Goal: Information Seeking & Learning: Compare options

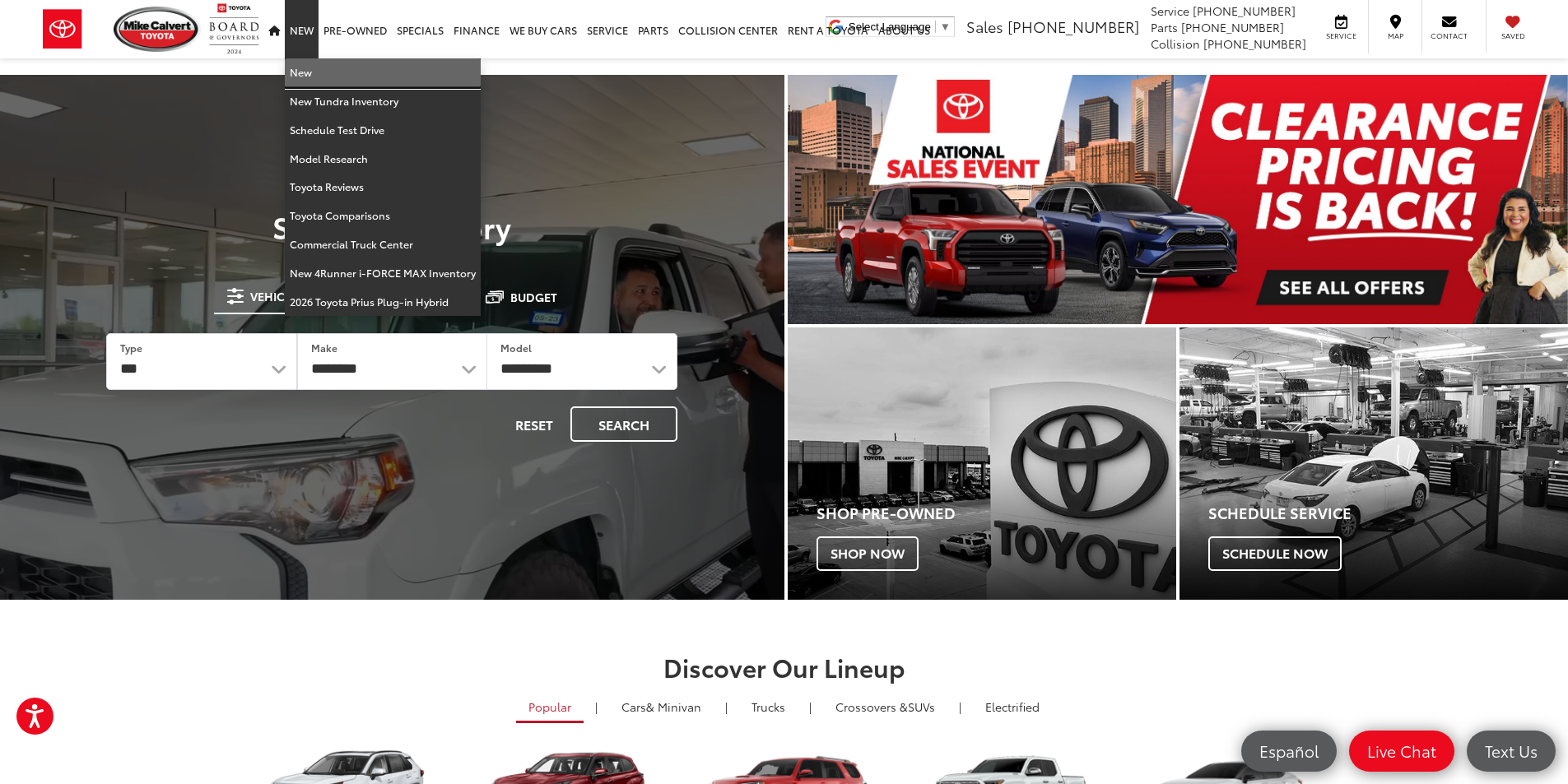
click at [297, 65] on link "New" at bounding box center [383, 73] width 196 height 29
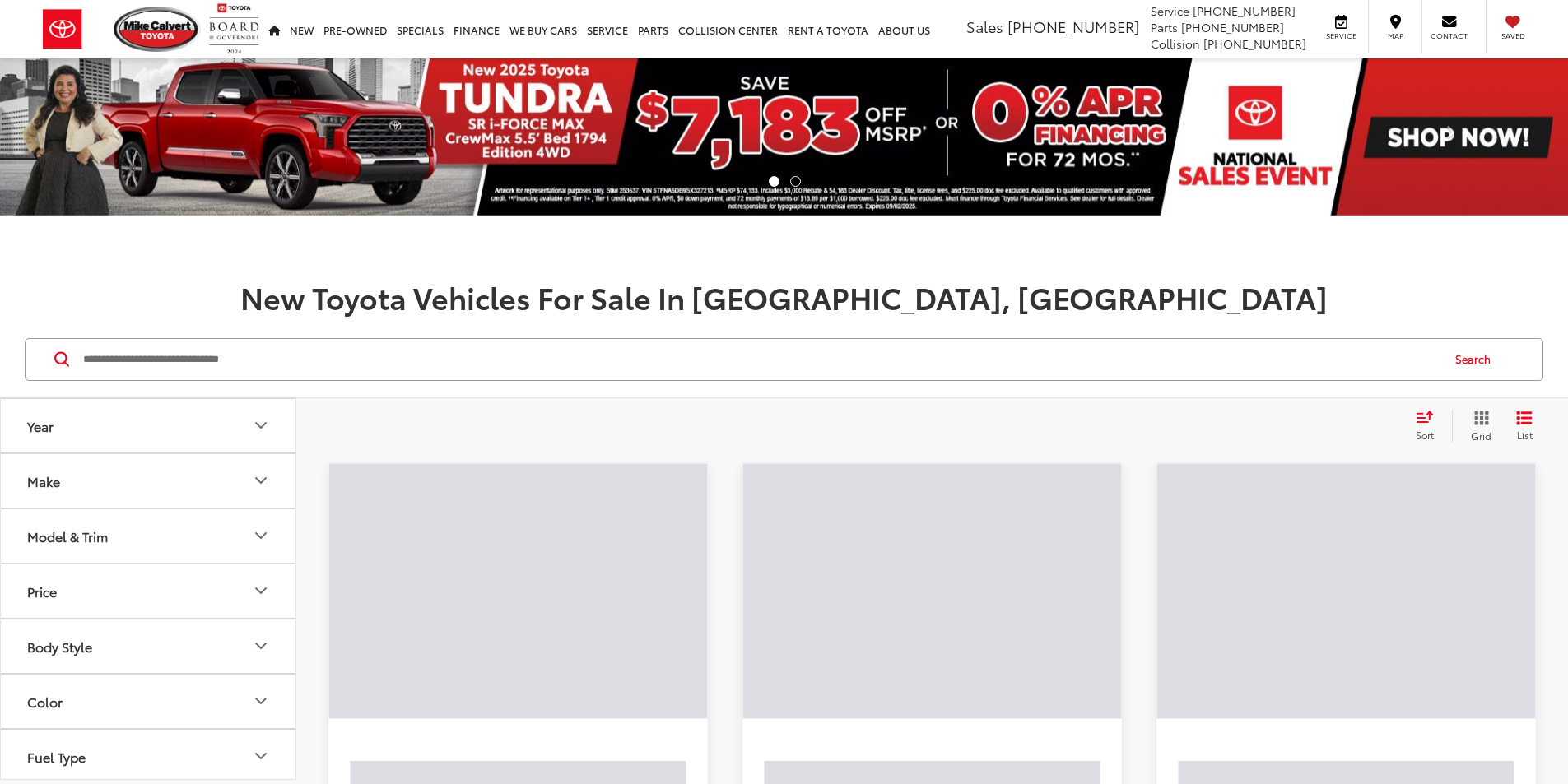
click at [359, 355] on input "Search by Make, Model, or Keyword" at bounding box center [760, 359] width 1358 height 39
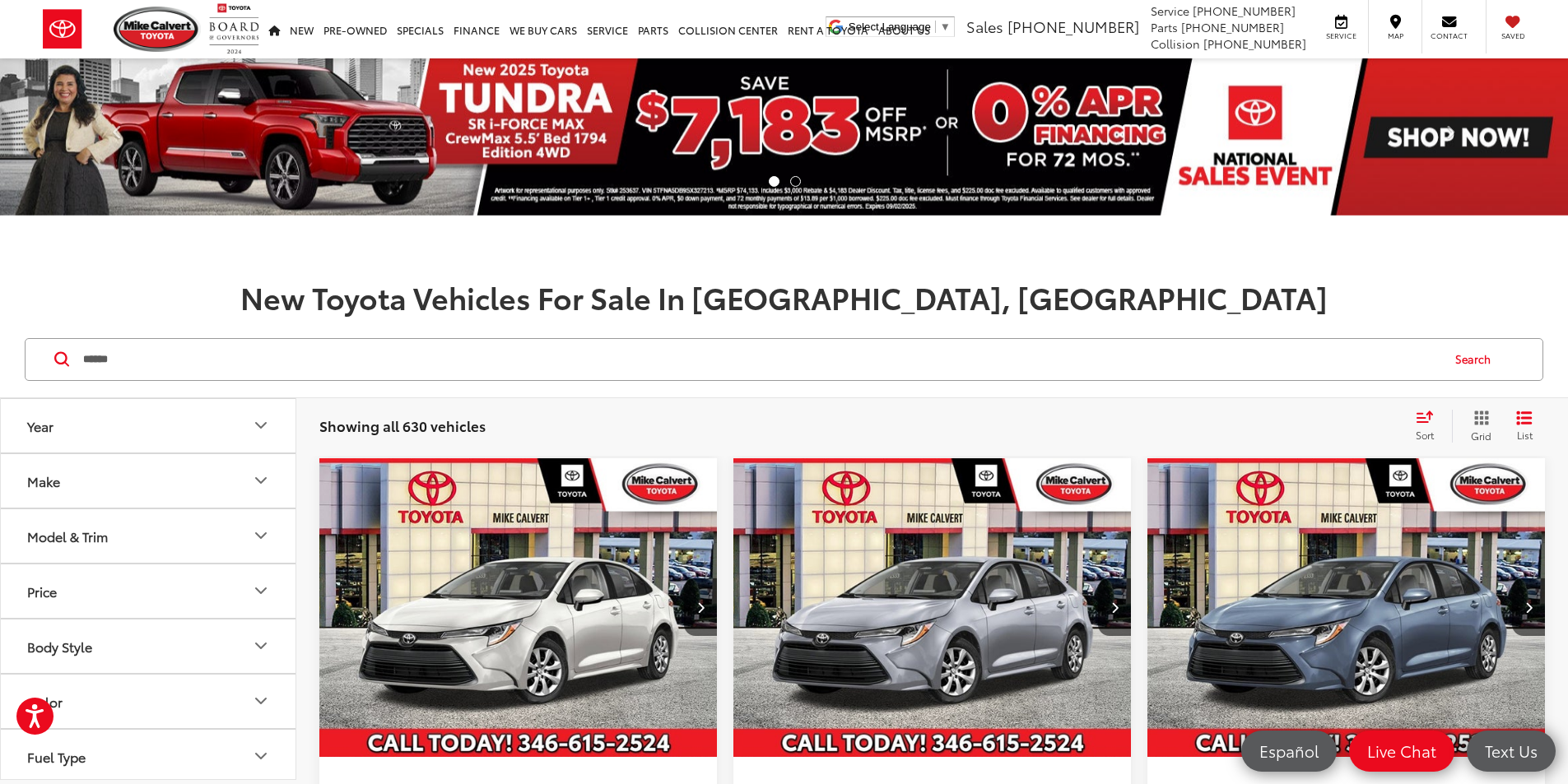
type input "******"
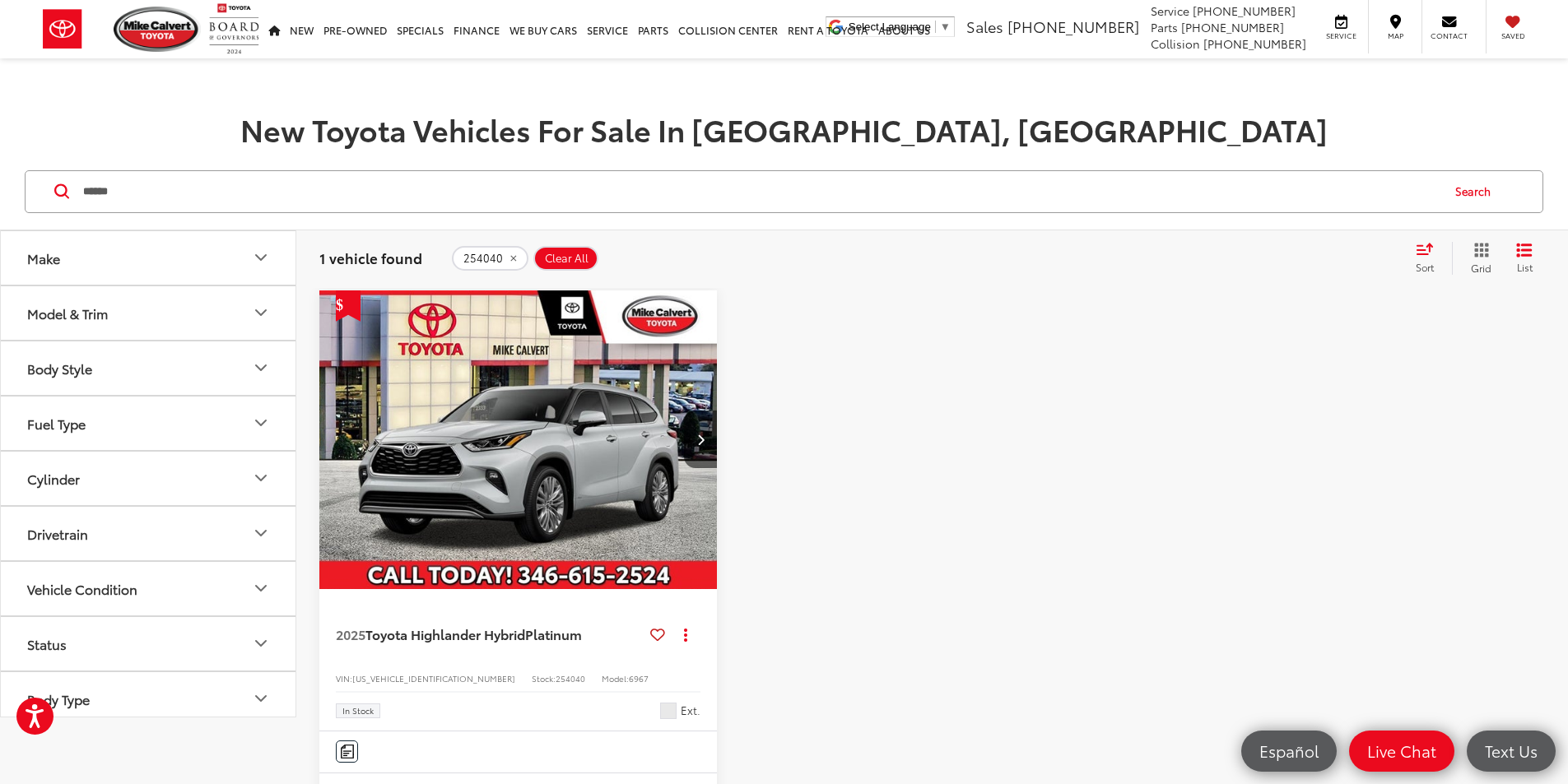
scroll to position [82, 0]
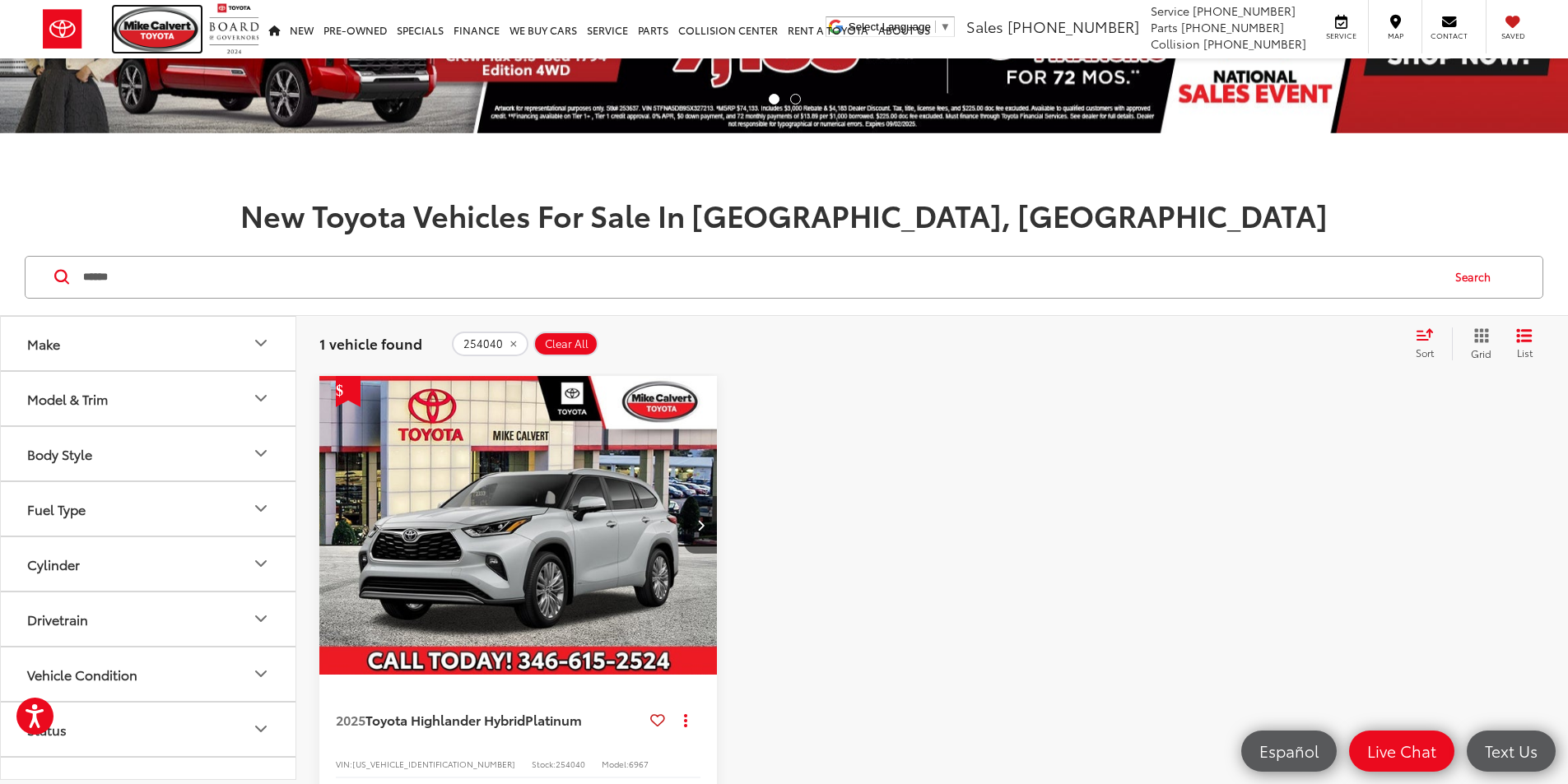
click at [171, 42] on img at bounding box center [158, 30] width 88 height 46
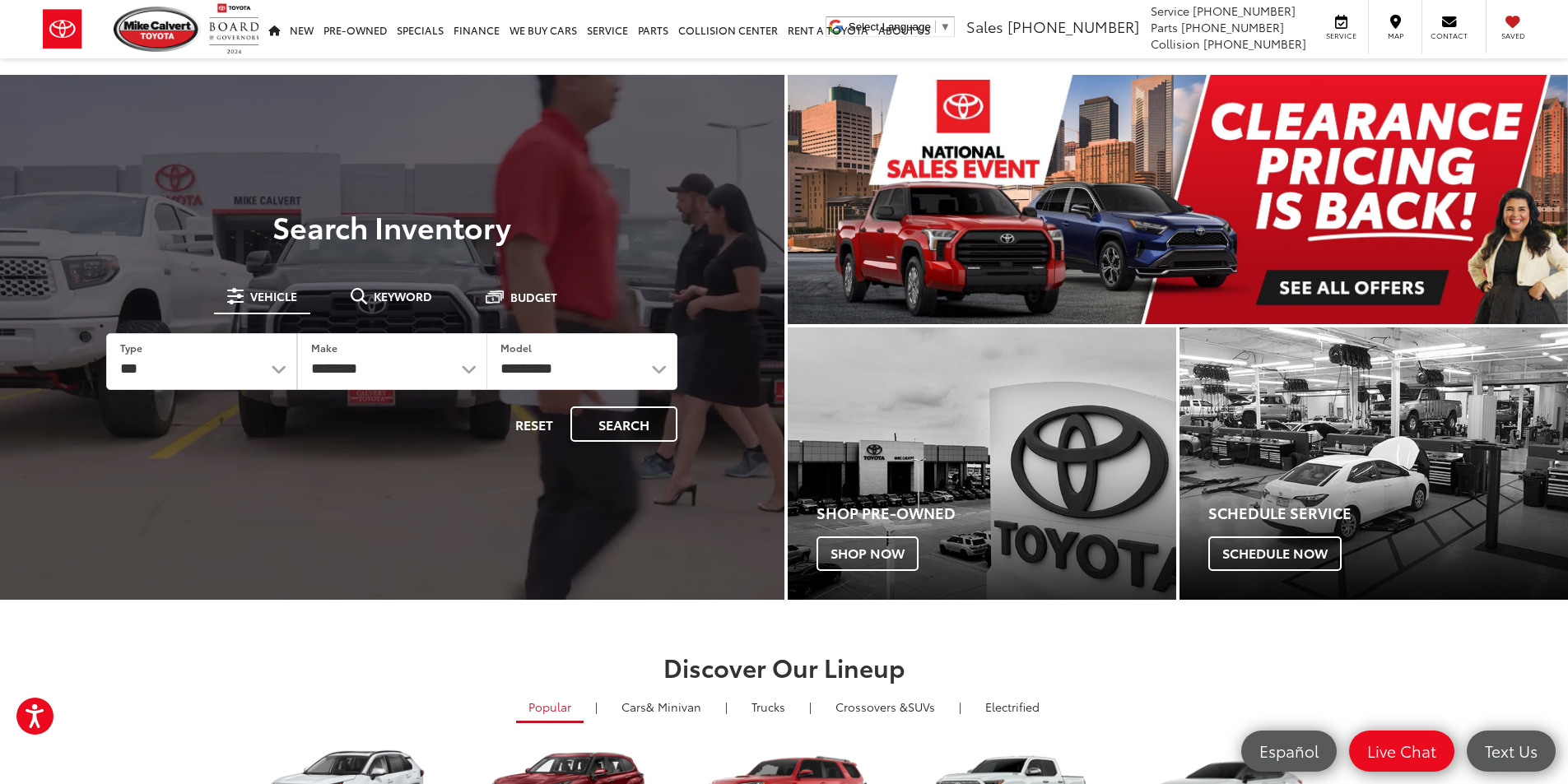
click at [414, 306] on button "Keyword" at bounding box center [390, 296] width 108 height 30
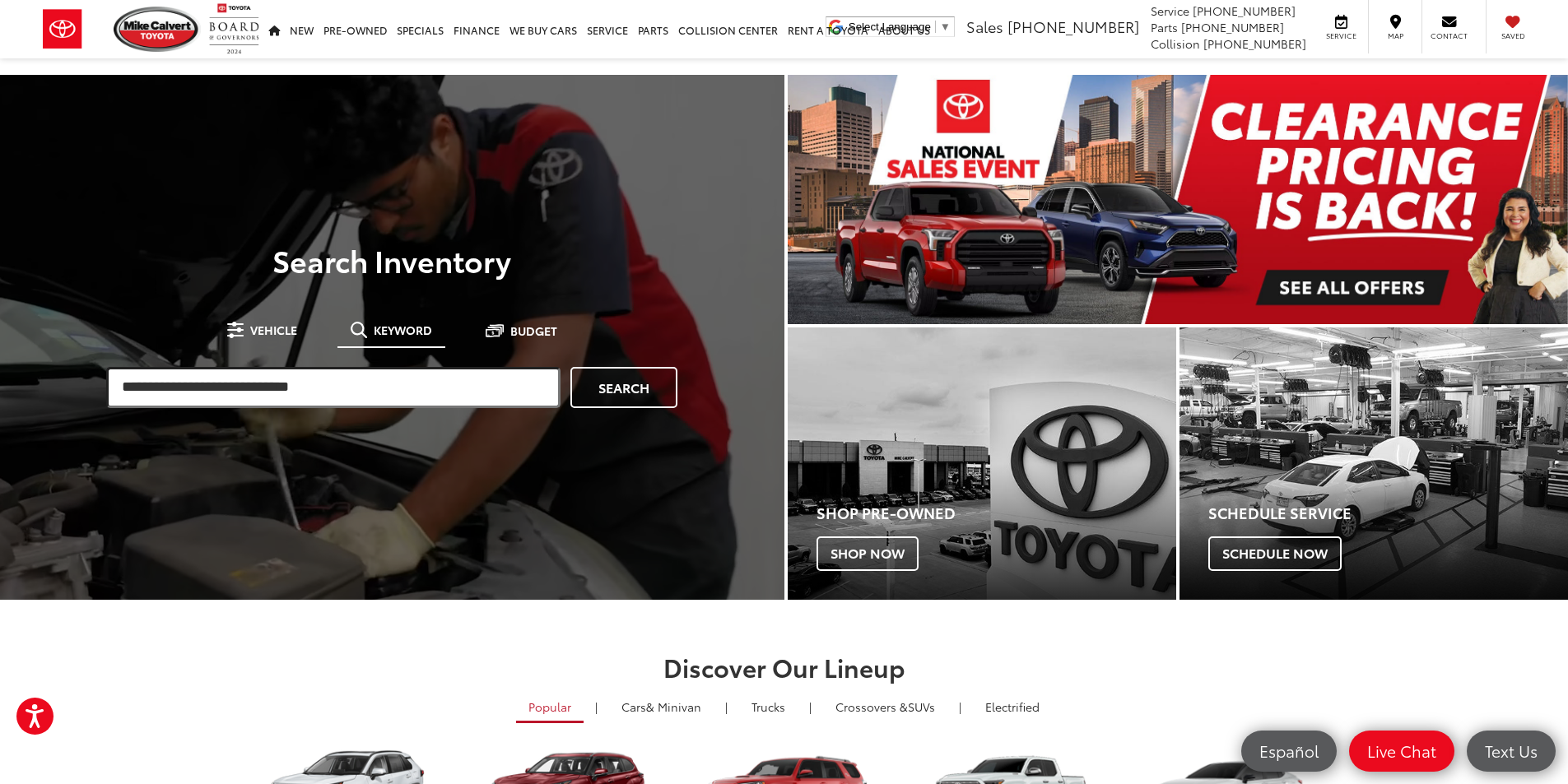
click at [333, 368] on input "search" at bounding box center [333, 387] width 454 height 41
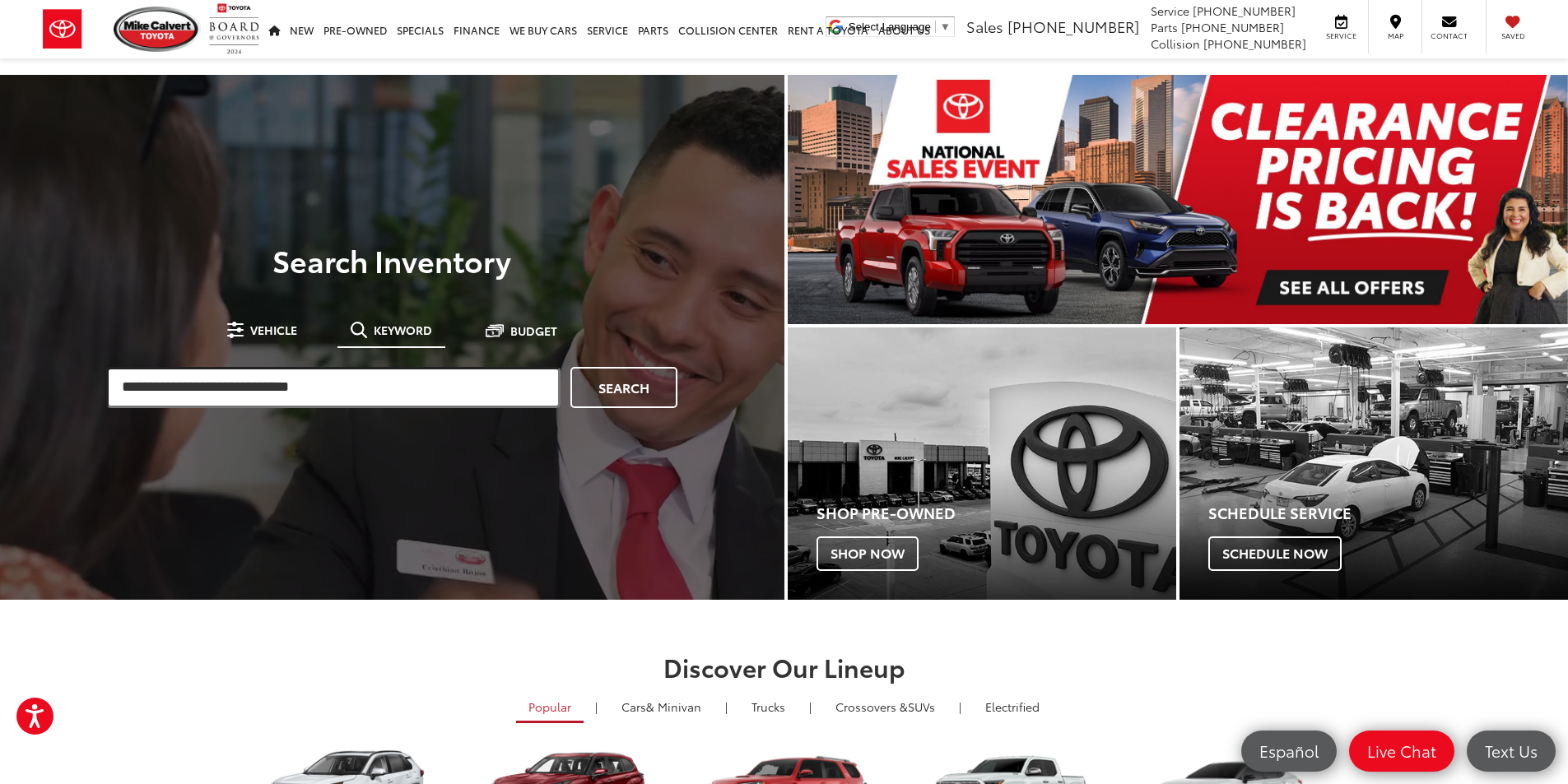
click at [324, 381] on input "search" at bounding box center [333, 387] width 454 height 41
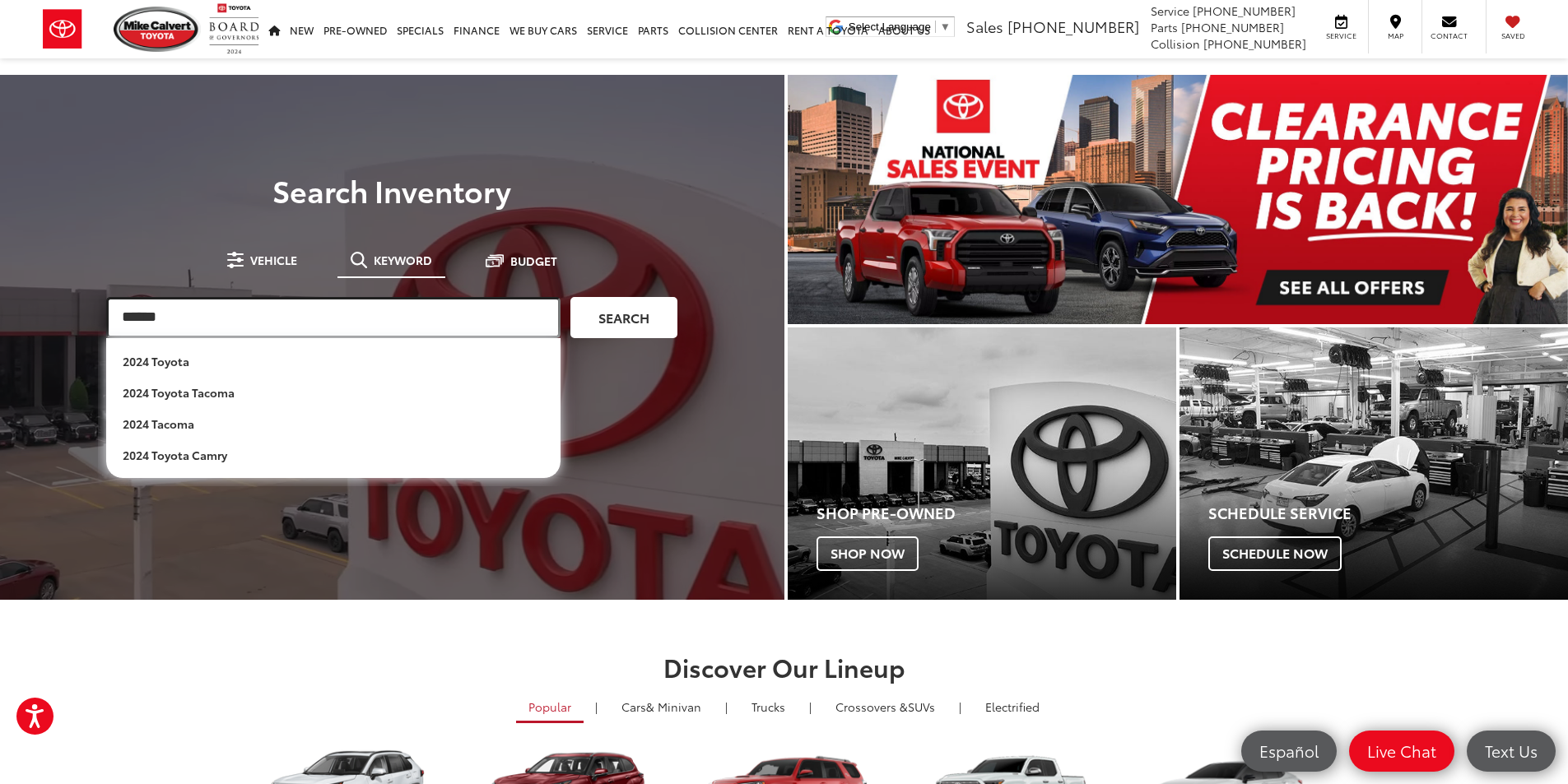
type input "******"
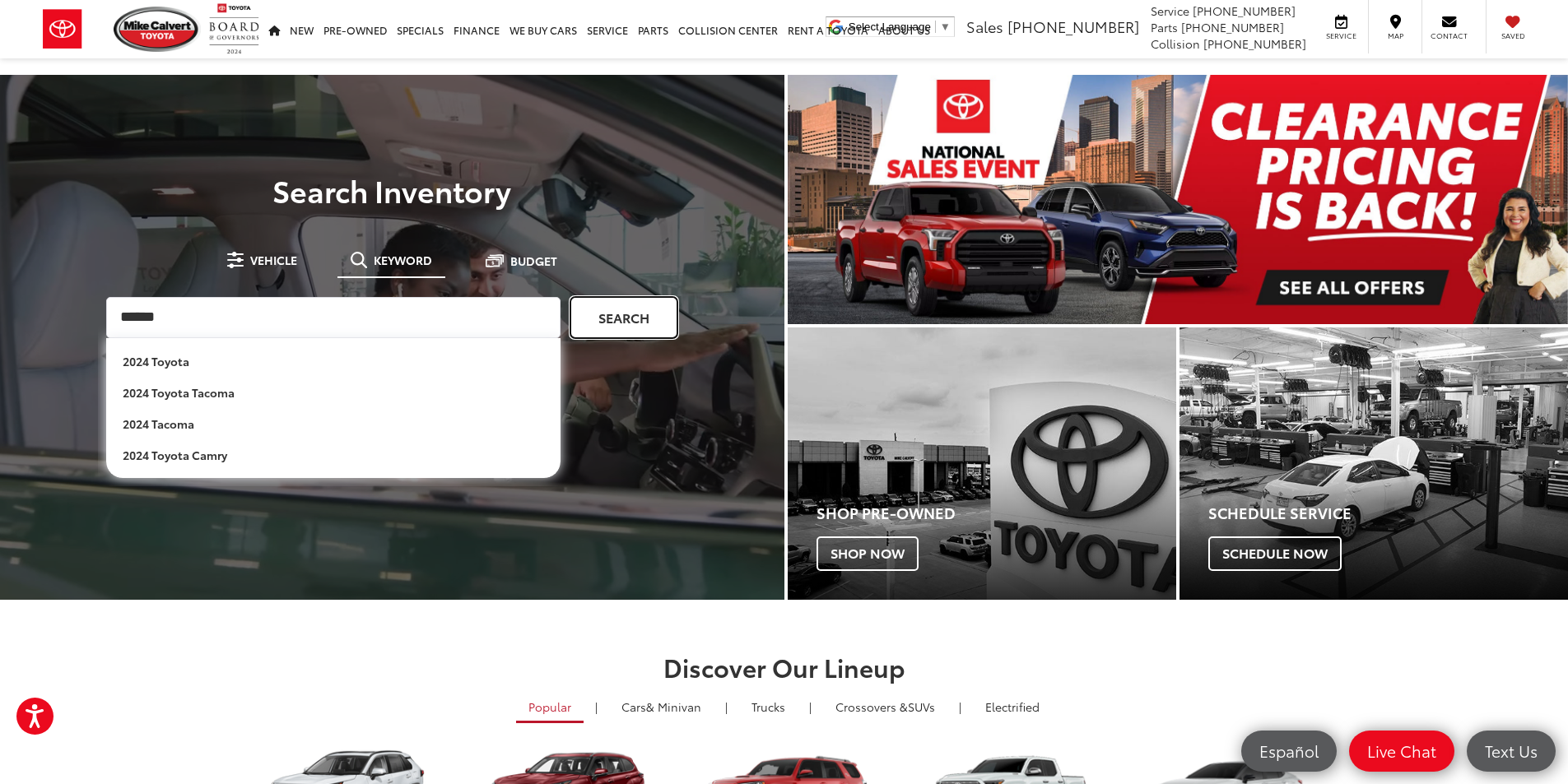
click at [610, 322] on link "Search" at bounding box center [623, 317] width 107 height 41
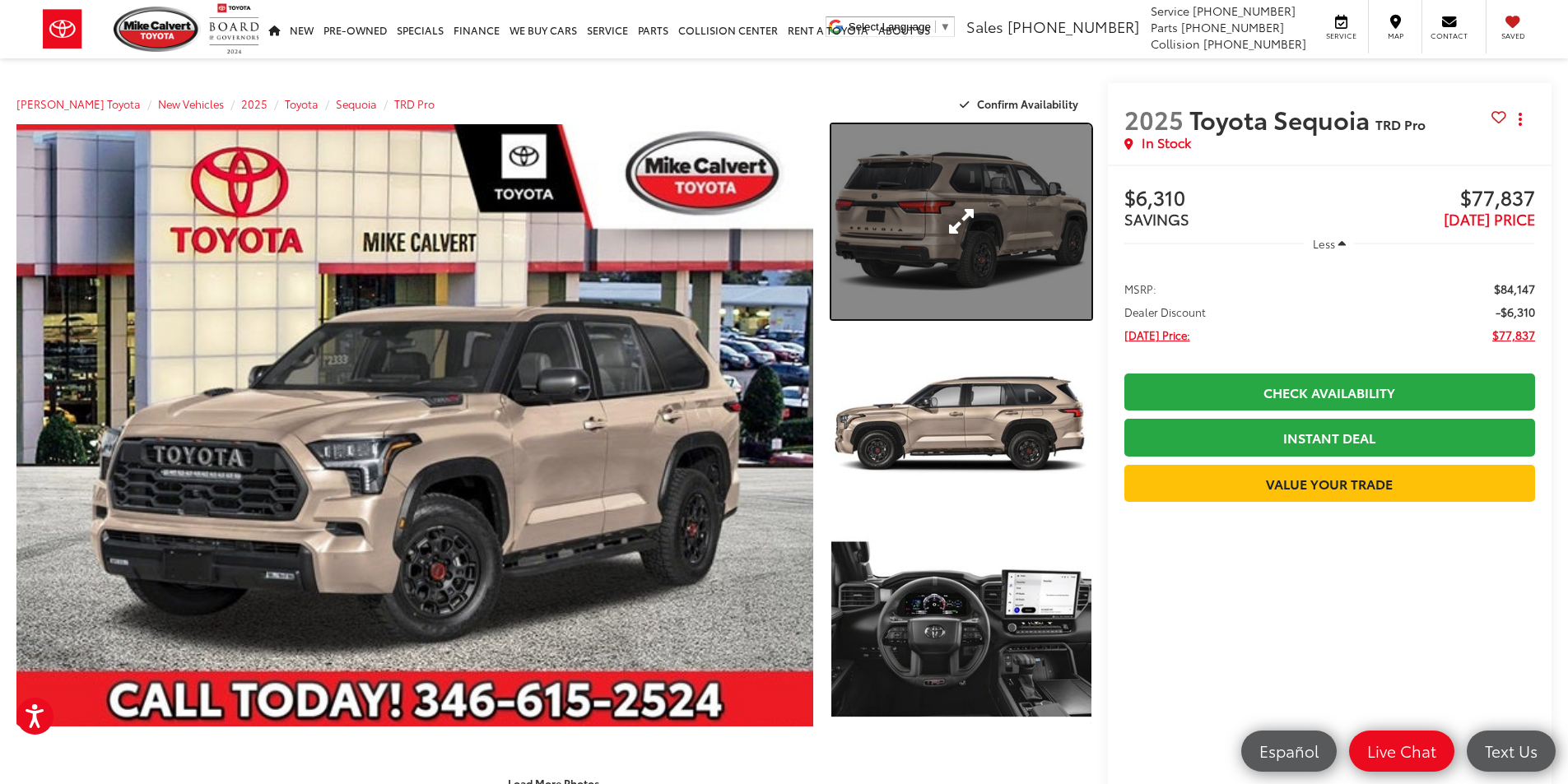
click at [964, 245] on link "Expand Photo 1" at bounding box center [960, 221] width 260 height 195
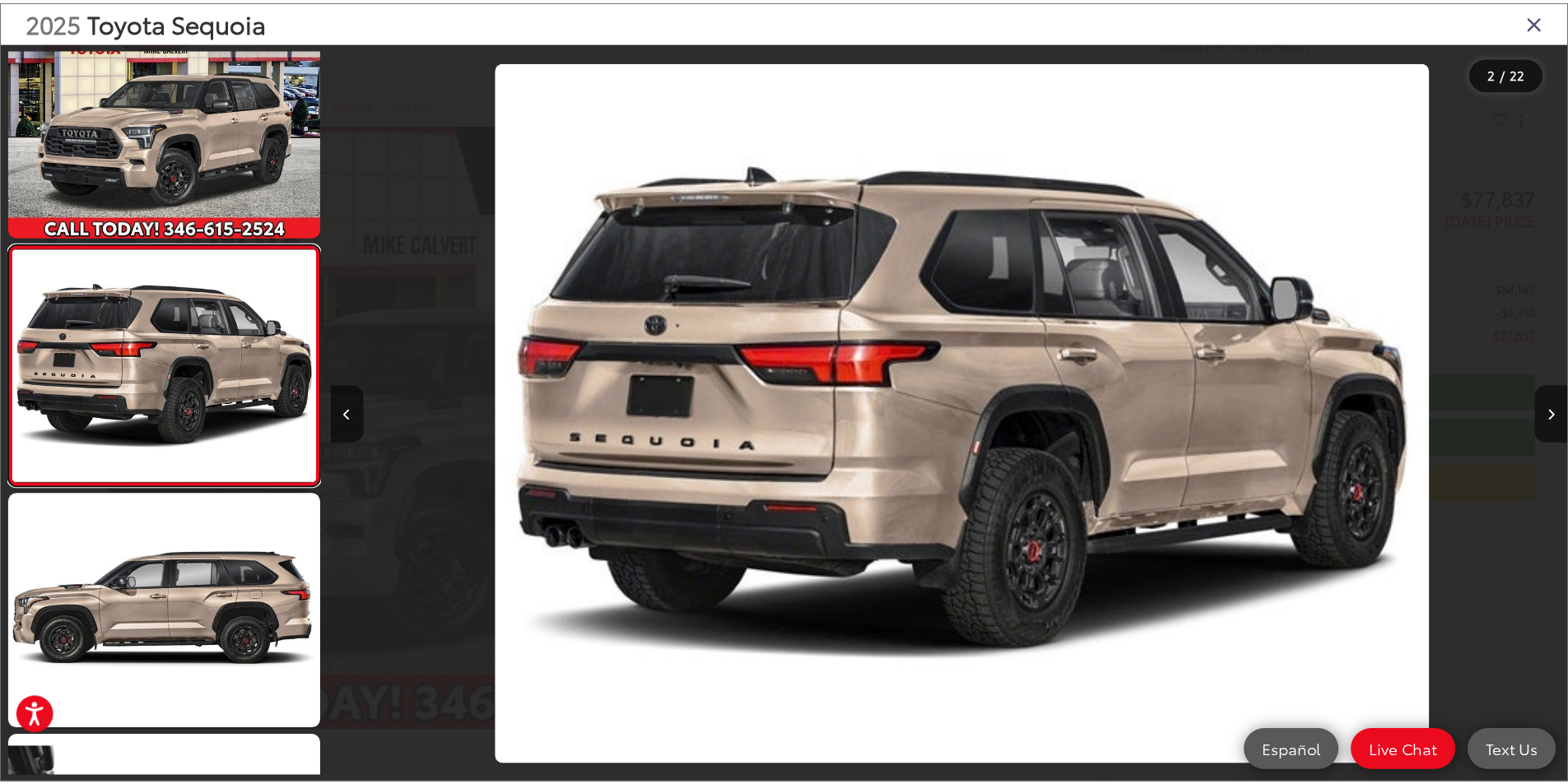
scroll to position [0, 1246]
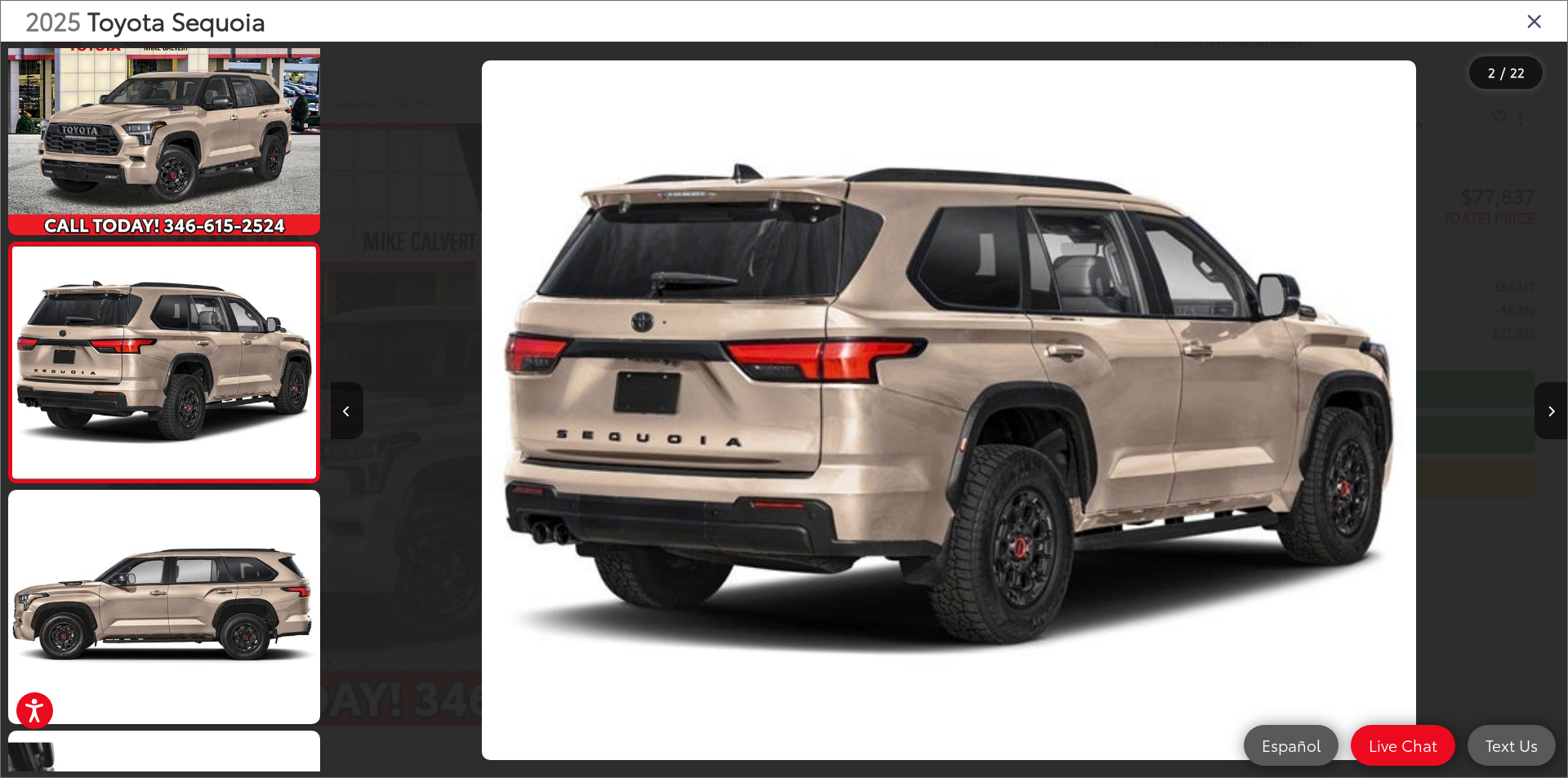
click at [1537, 23] on icon "Close gallery" at bounding box center [1534, 20] width 17 height 21
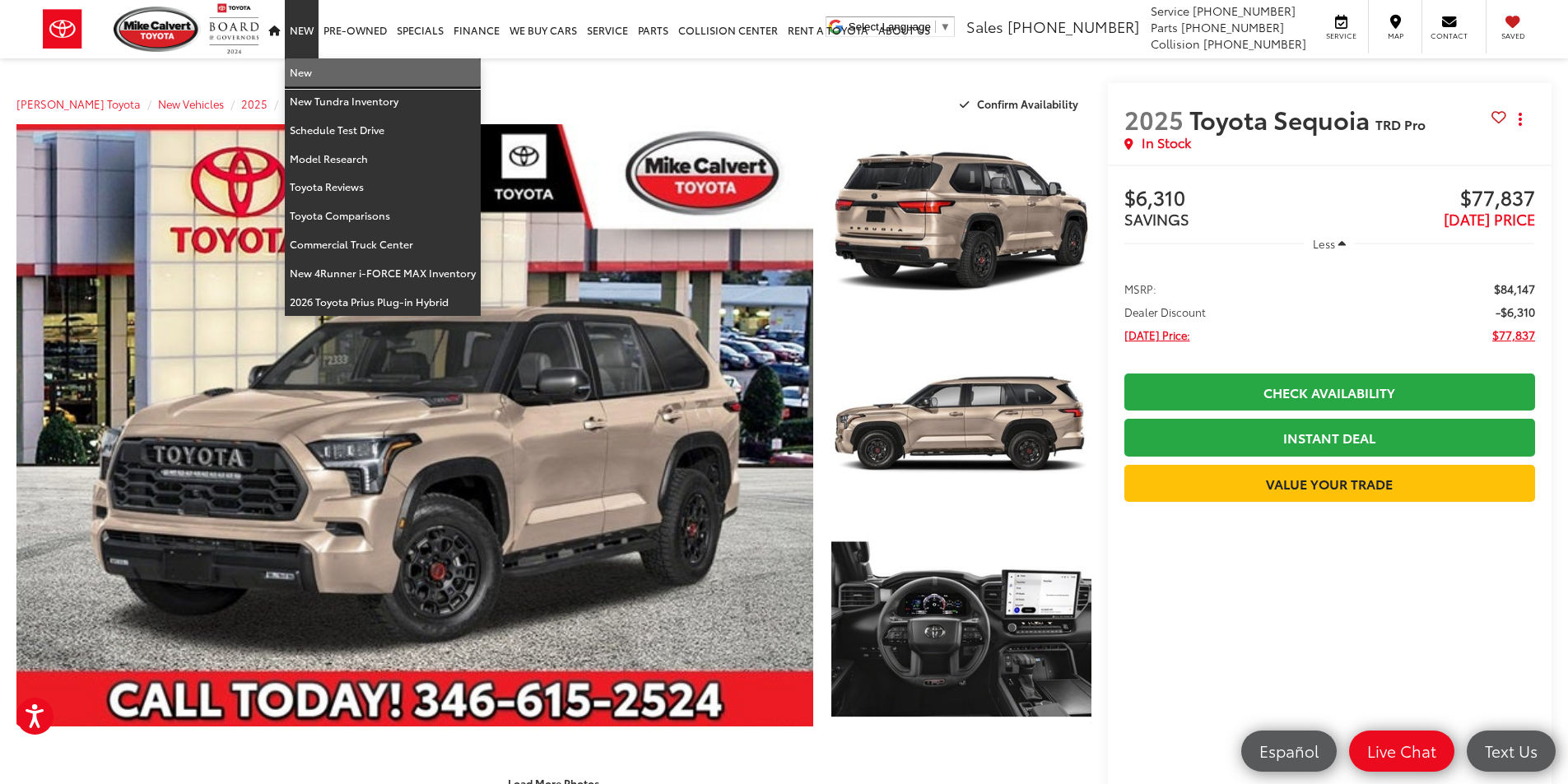
click at [299, 79] on link "New" at bounding box center [383, 73] width 196 height 29
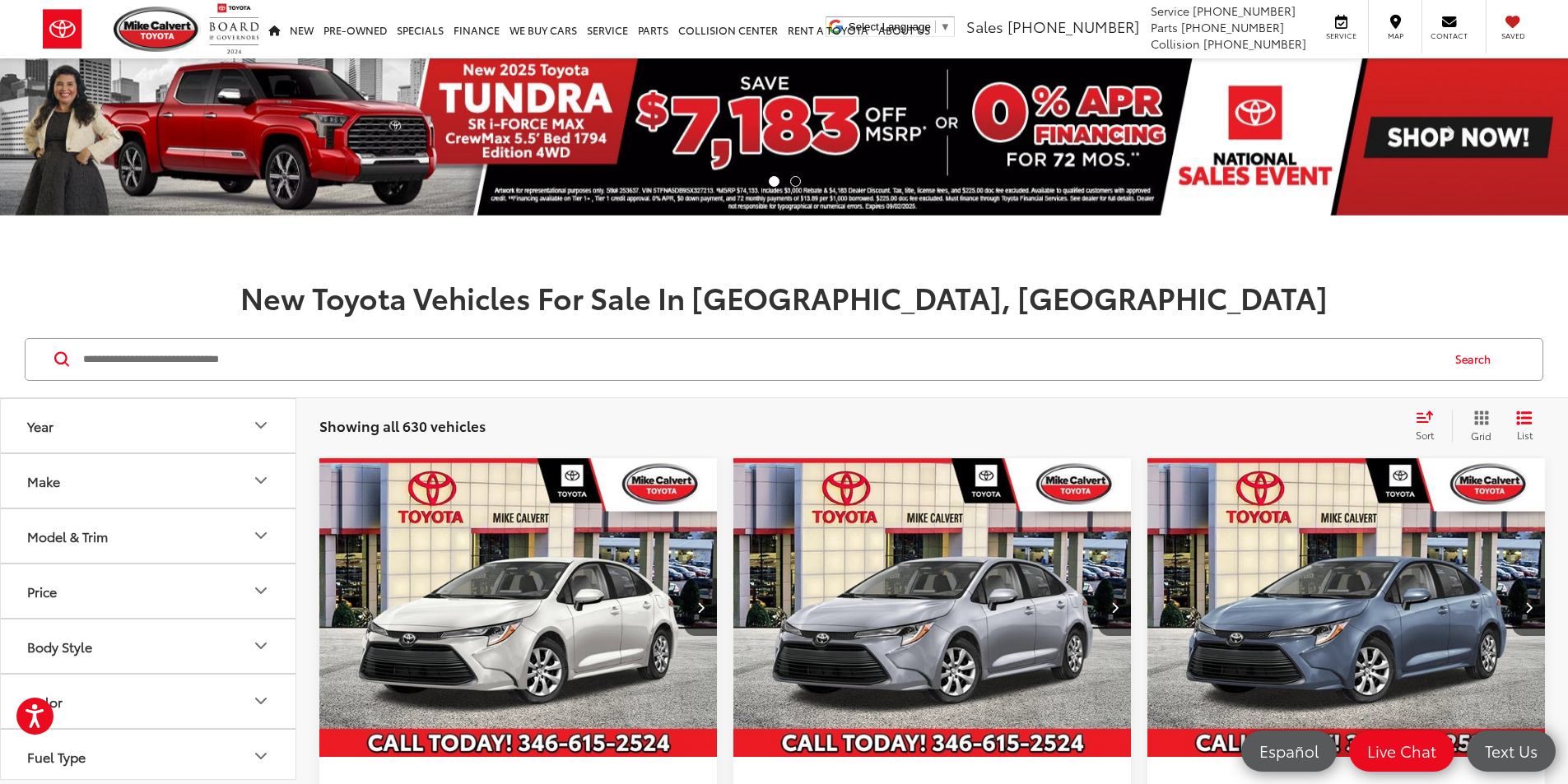
click at [175, 357] on input "Search by Make, Model, or Keyword" at bounding box center [760, 359] width 1358 height 39
click at [791, 183] on li at bounding box center [795, 181] width 11 height 10
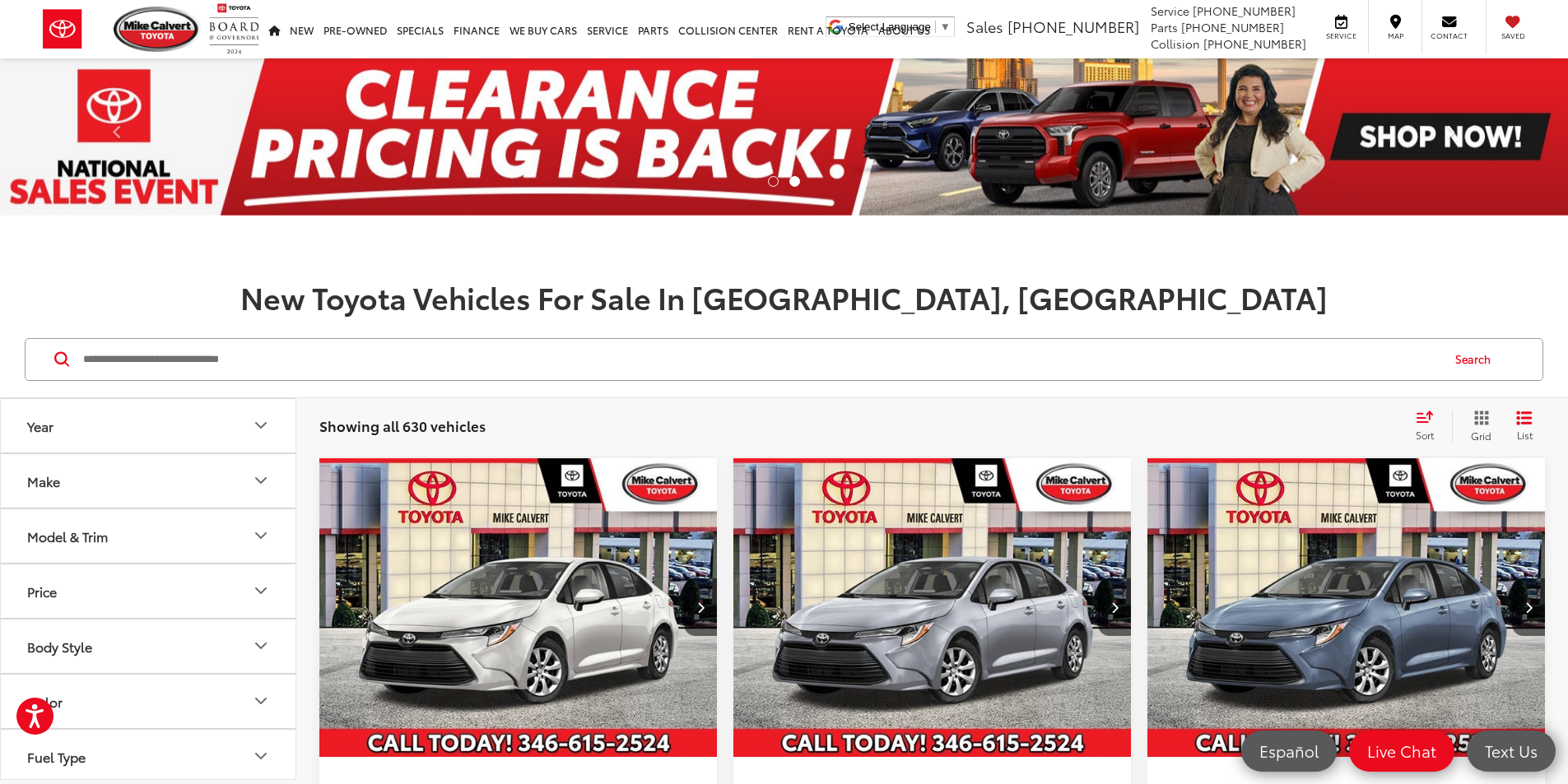
click at [770, 183] on li at bounding box center [773, 181] width 11 height 10
click at [770, 178] on li at bounding box center [773, 181] width 11 height 10
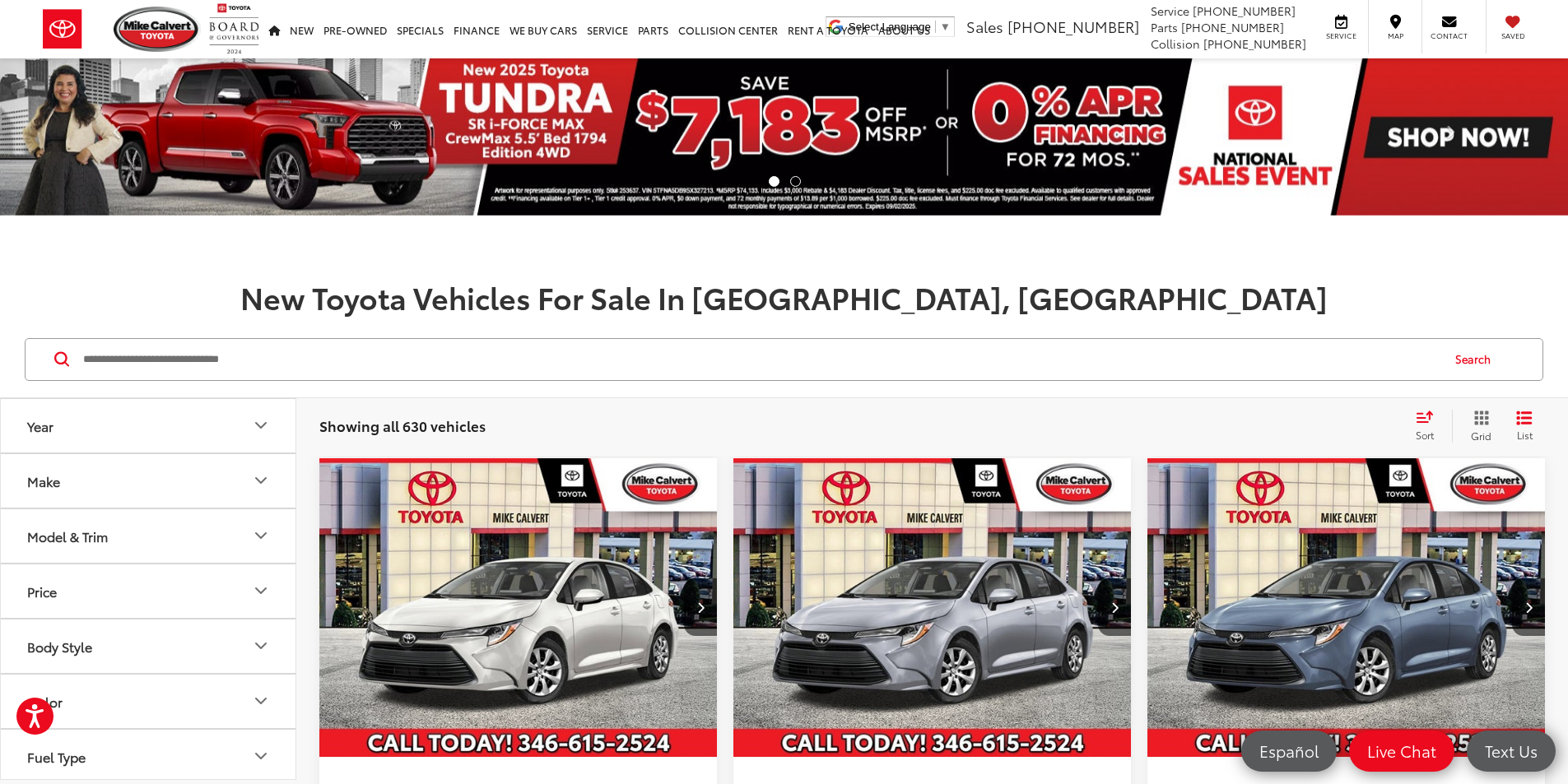
click at [166, 557] on button "Model & Trim" at bounding box center [149, 536] width 296 height 53
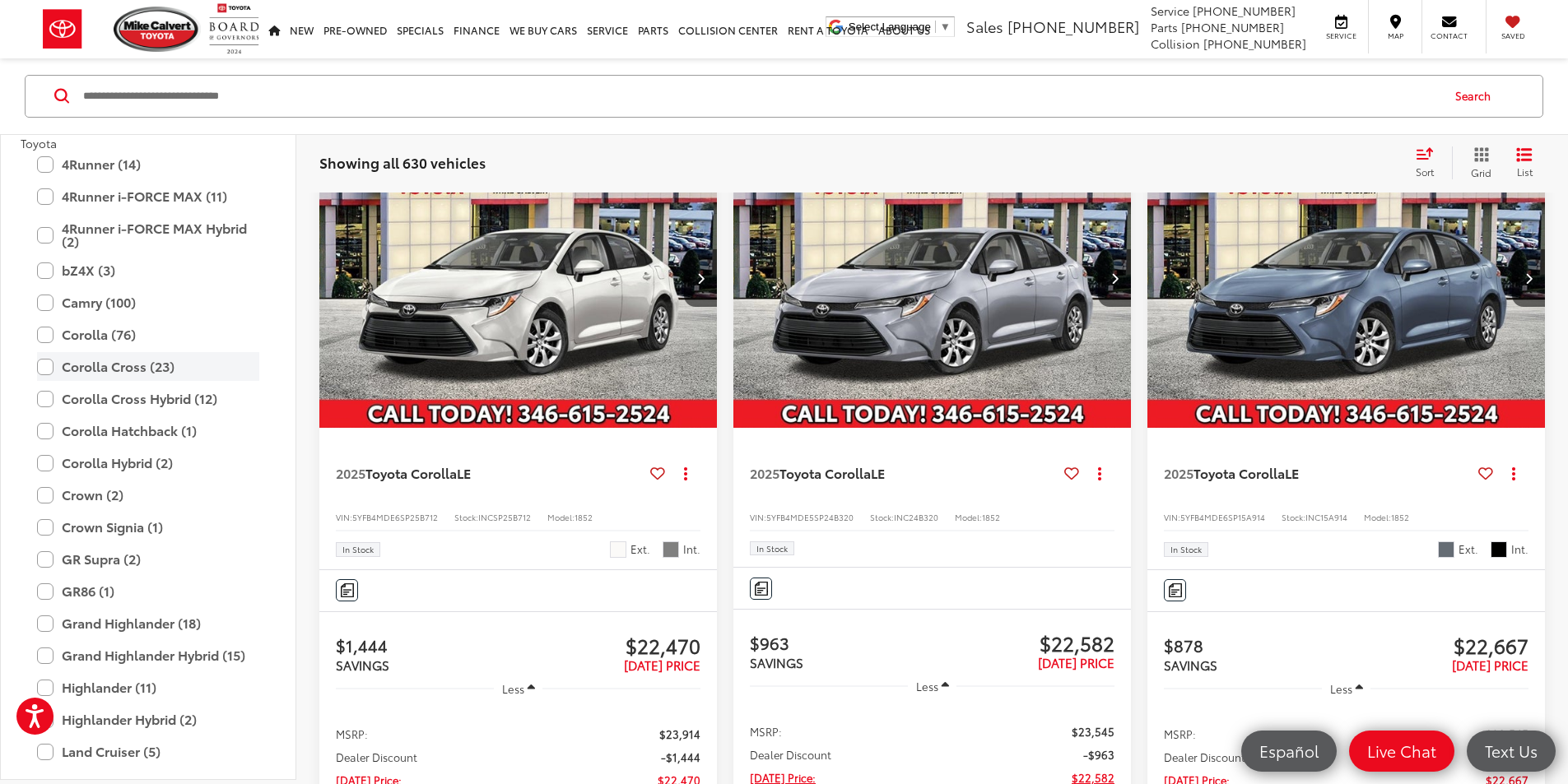
scroll to position [164, 0]
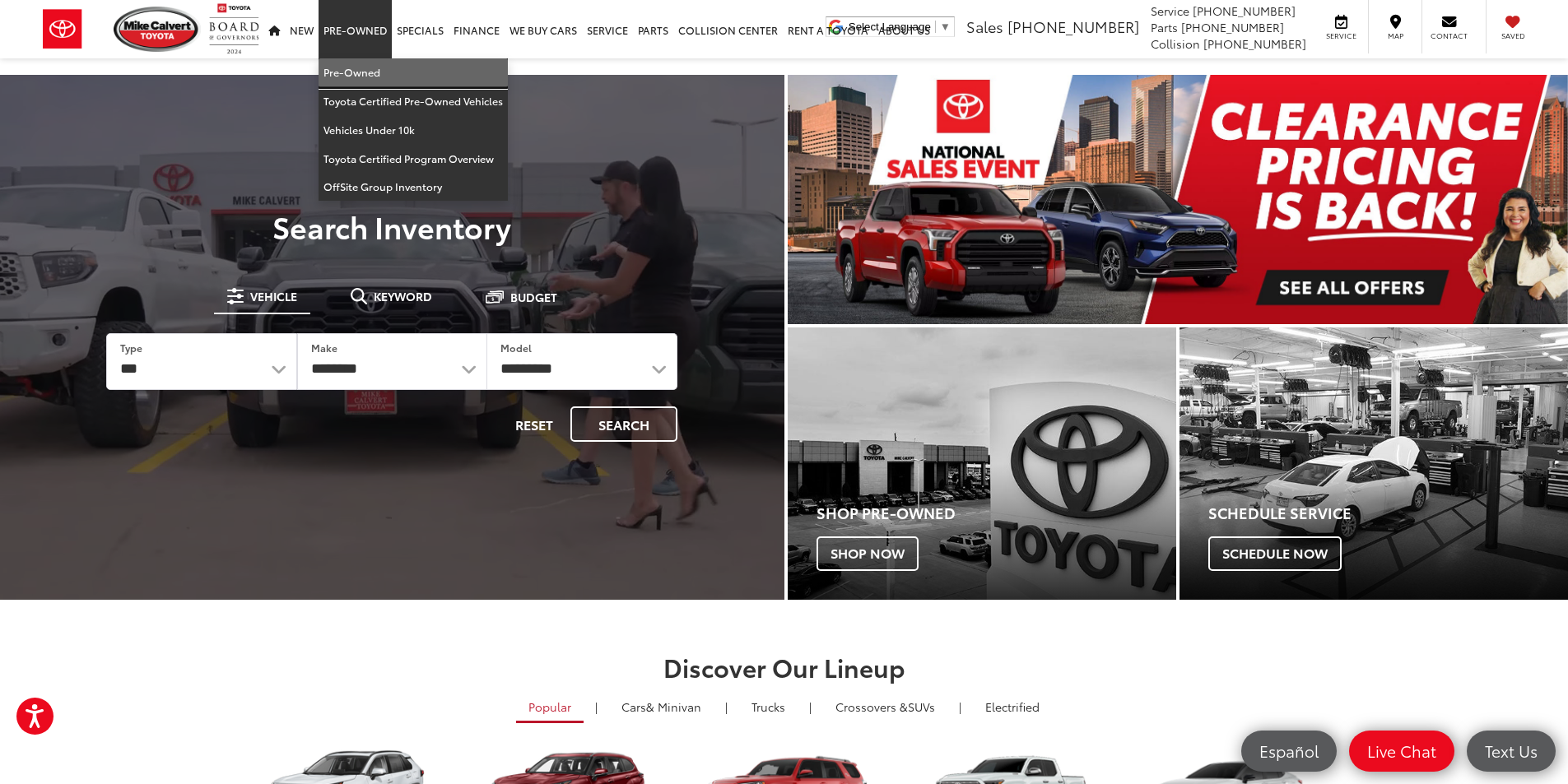
click at [351, 63] on link "Pre-Owned" at bounding box center [413, 73] width 189 height 29
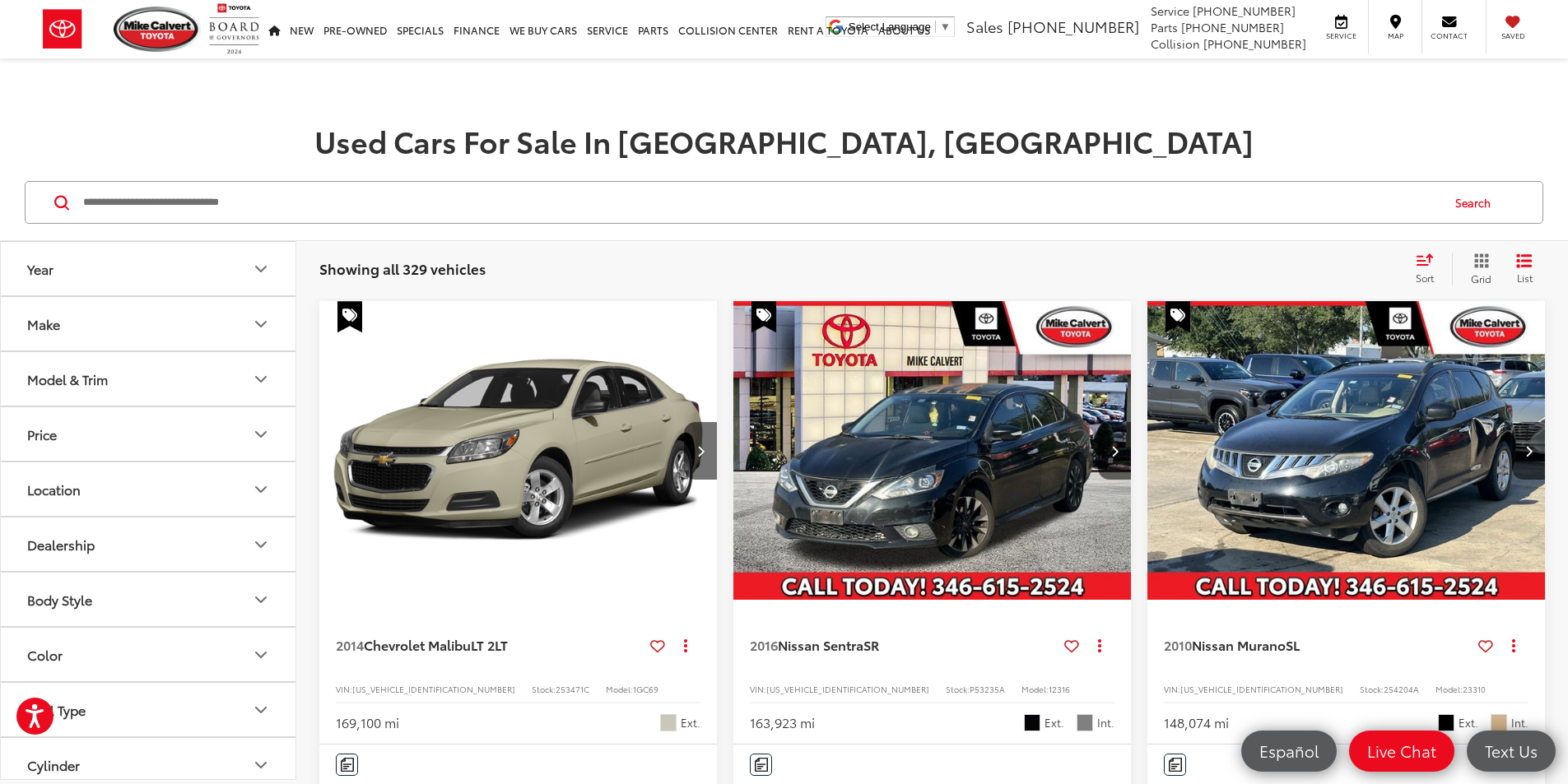
click at [231, 372] on button "Model & Trim" at bounding box center [149, 378] width 296 height 53
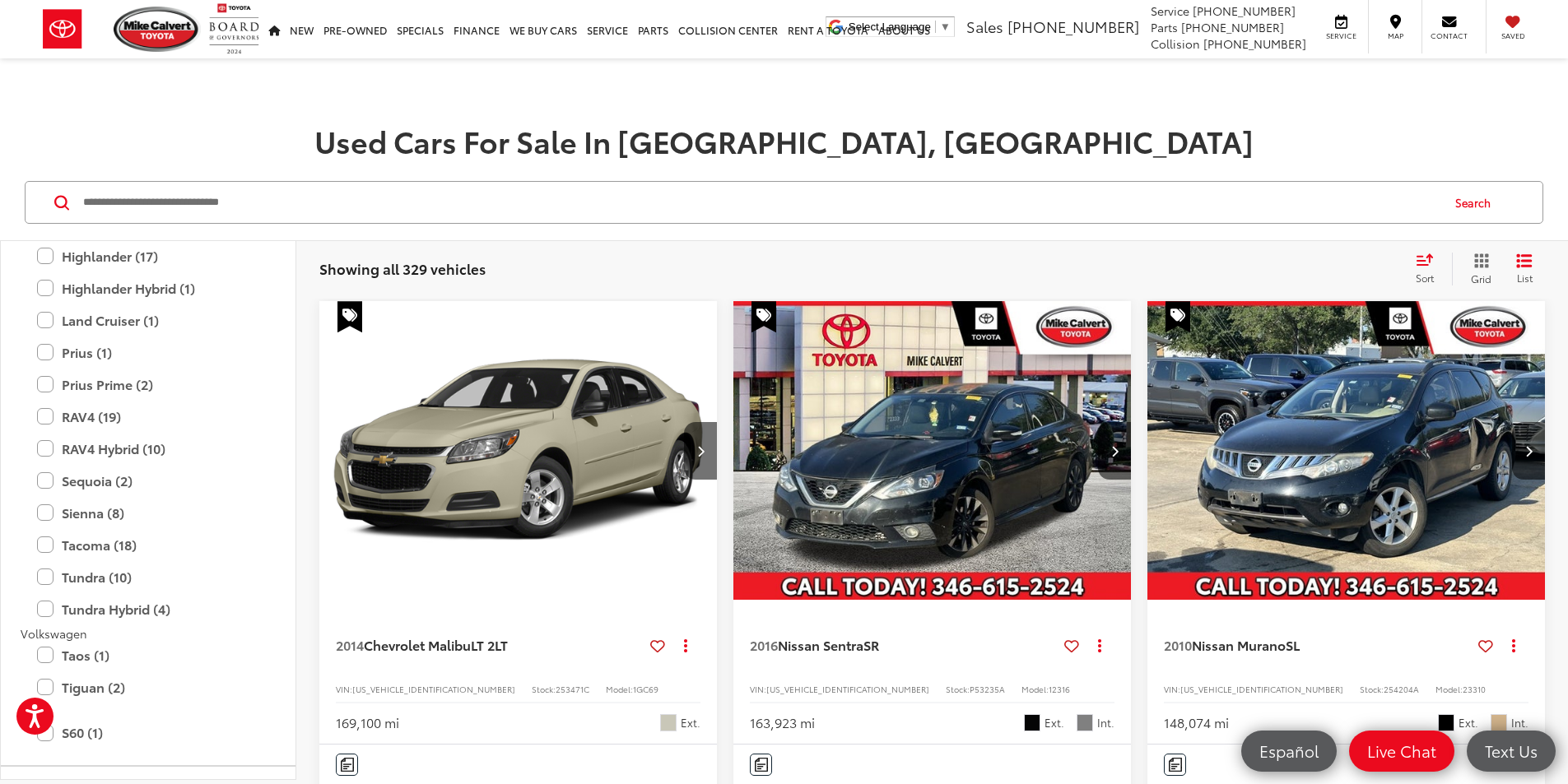
scroll to position [3537, 0]
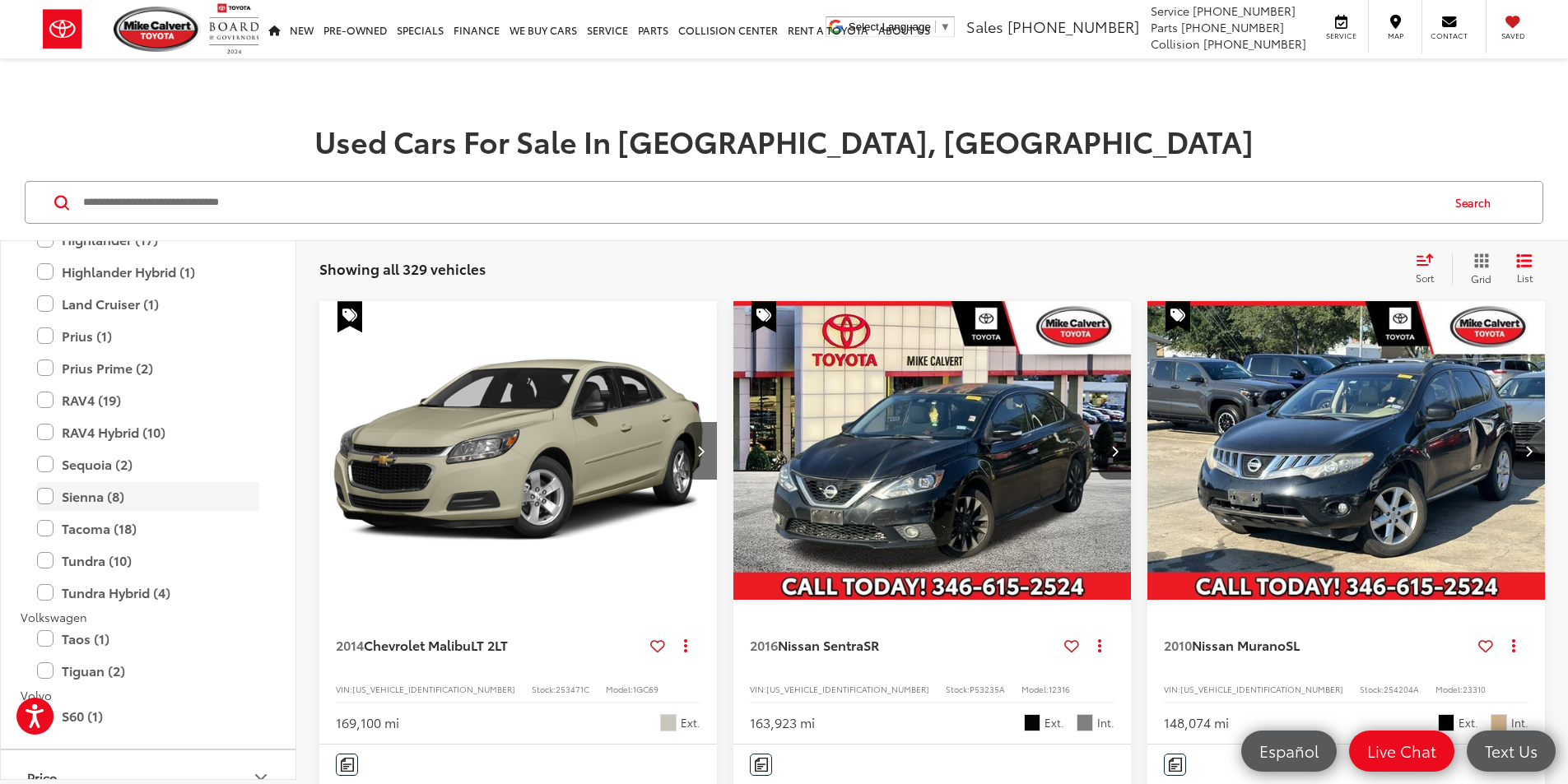
click at [93, 491] on label "Sienna (8)" at bounding box center [148, 496] width 222 height 29
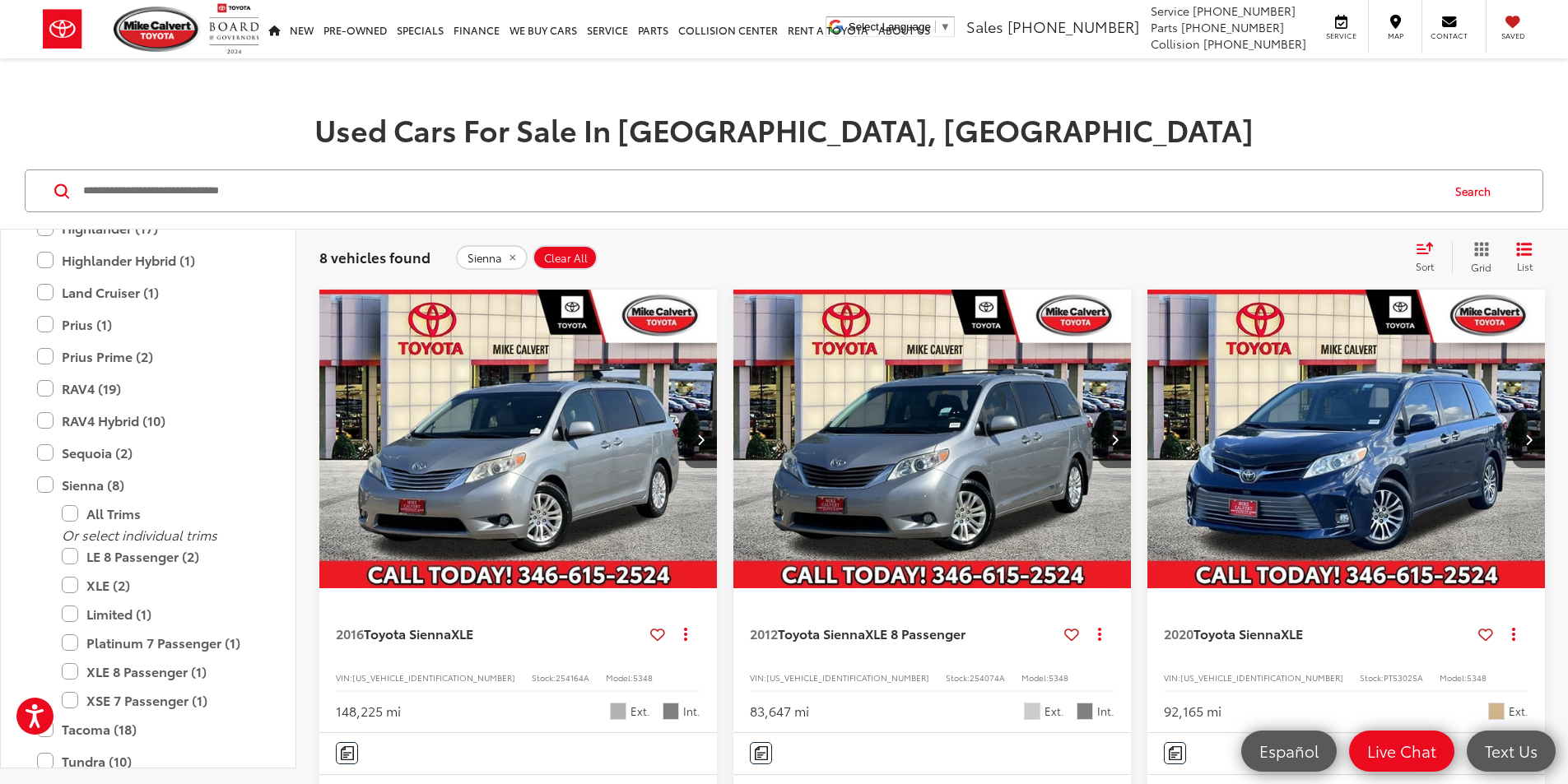
scroll to position [82, 0]
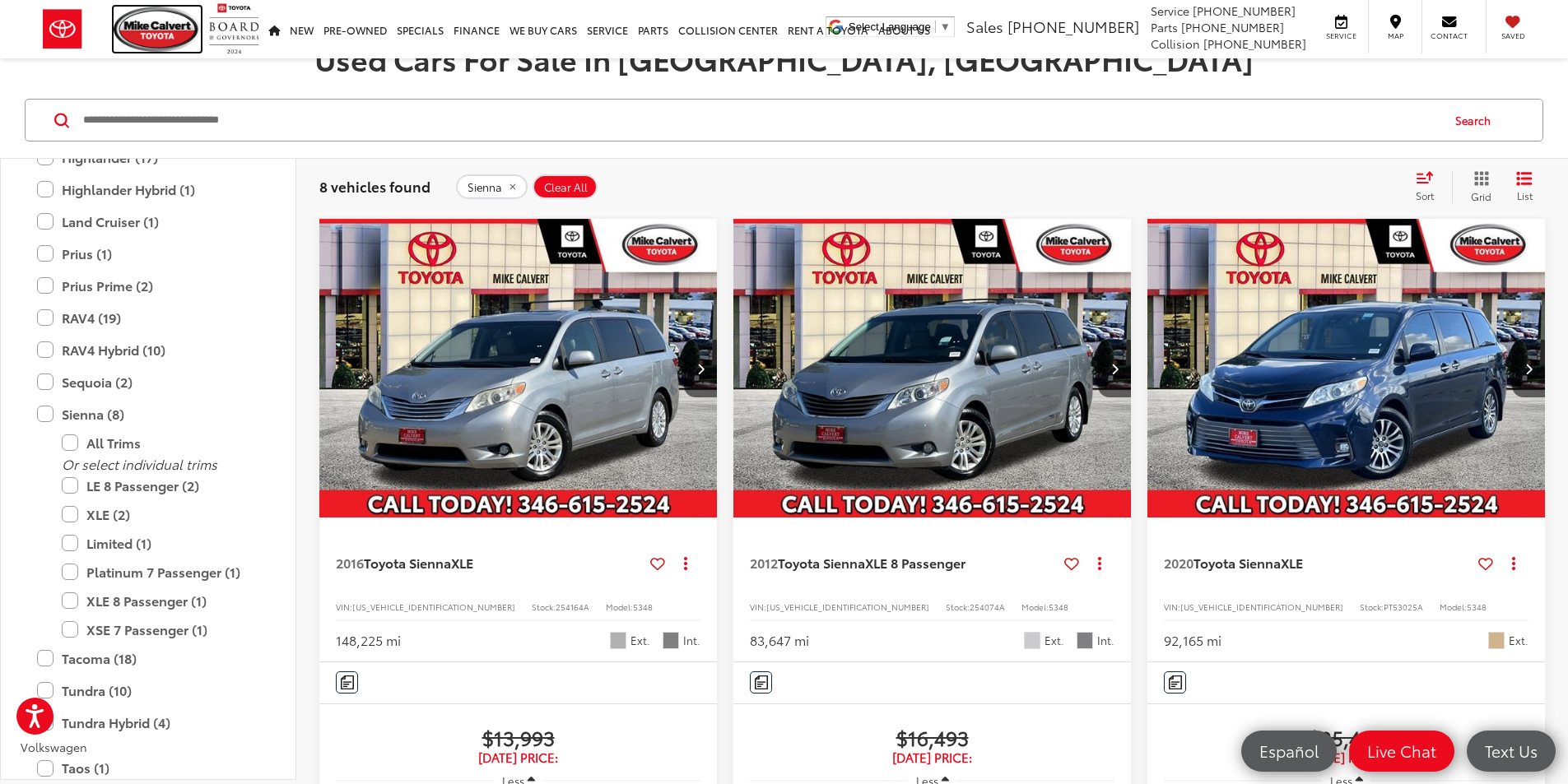
drag, startPoint x: 166, startPoint y: 28, endPoint x: 230, endPoint y: 4, distance: 68.4
click at [166, 28] on img at bounding box center [158, 30] width 88 height 46
